Goal: Information Seeking & Learning: Learn about a topic

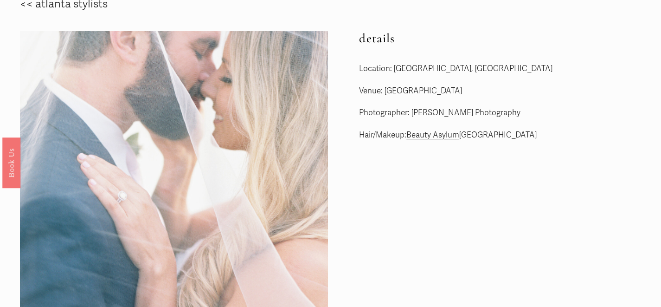
scroll to position [28, 0]
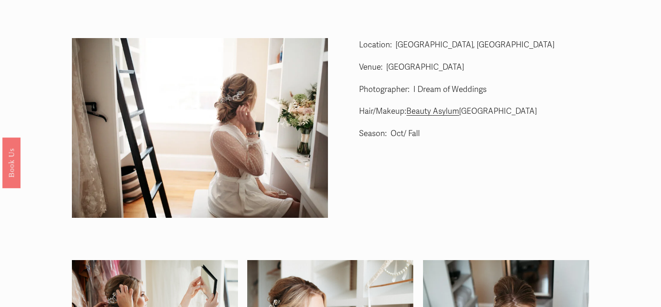
scroll to position [40, 0]
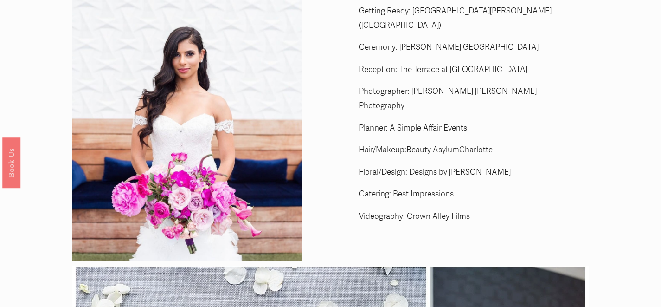
scroll to position [22, 0]
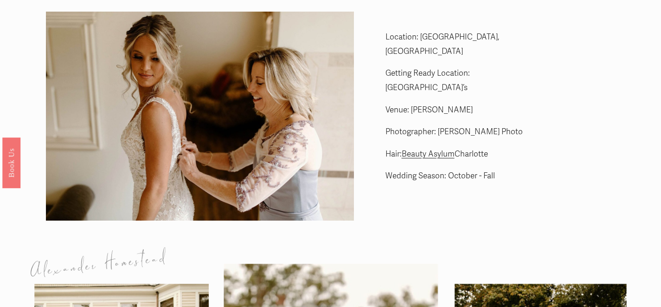
scroll to position [40, 0]
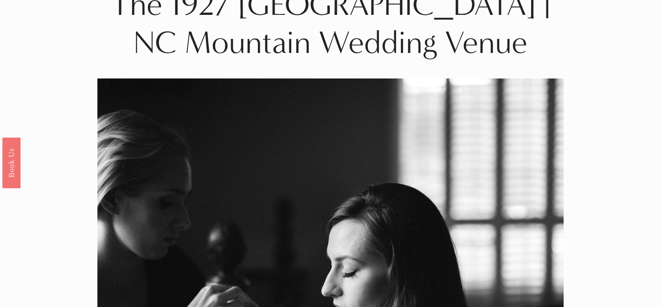
scroll to position [7, 0]
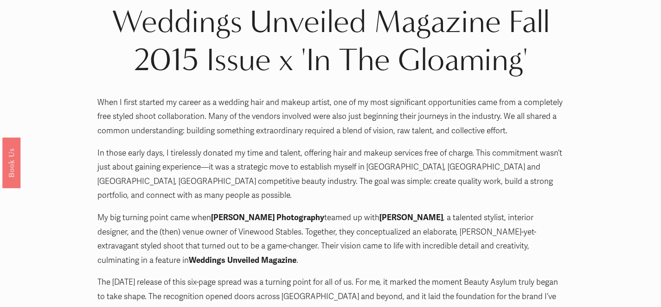
scroll to position [16, 0]
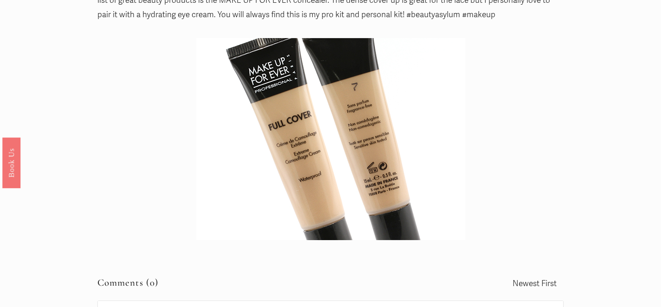
scroll to position [20, 0]
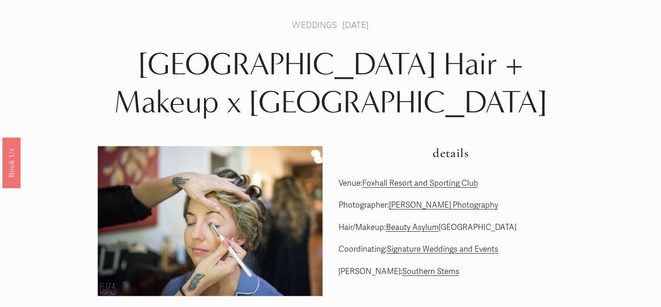
scroll to position [41, 0]
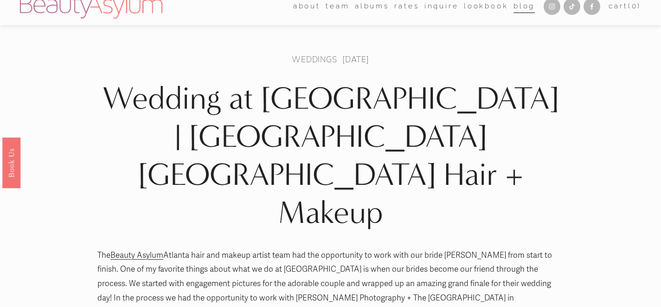
scroll to position [11, 0]
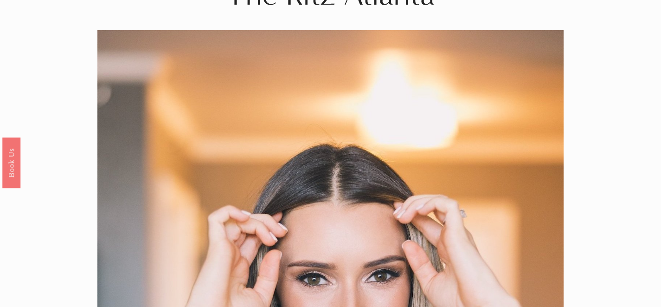
scroll to position [31, 0]
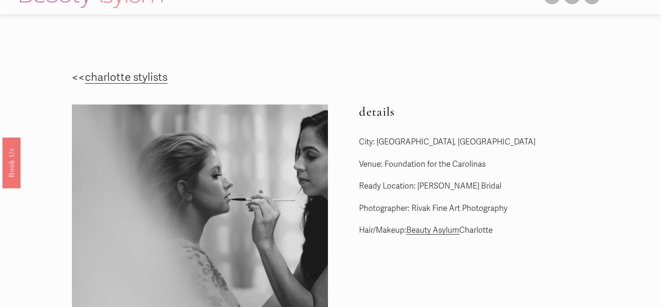
scroll to position [12, 0]
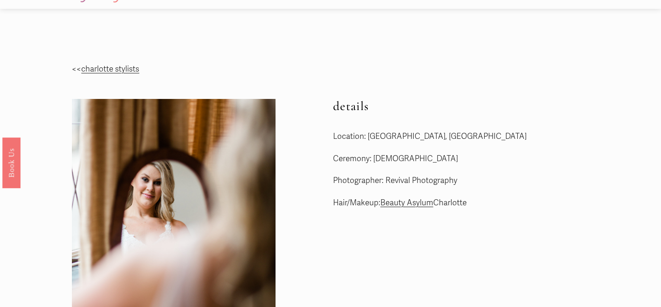
scroll to position [17, 0]
